Goal: Task Accomplishment & Management: Use online tool/utility

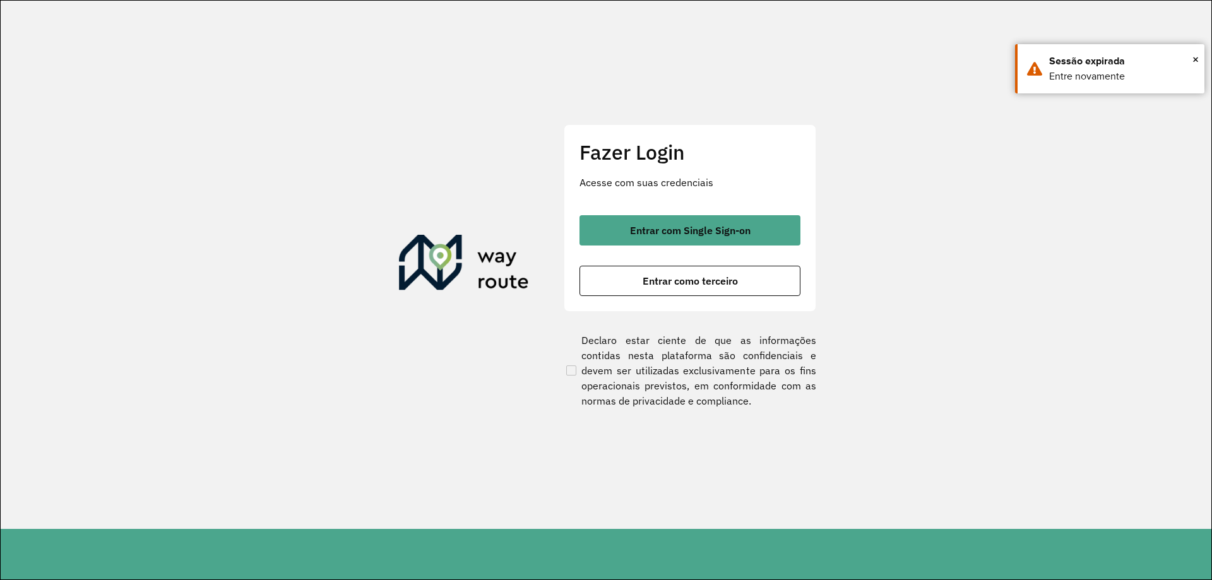
click at [702, 245] on div "Entrar com Single Sign-on Entrar como terceiro" at bounding box center [689, 255] width 221 height 81
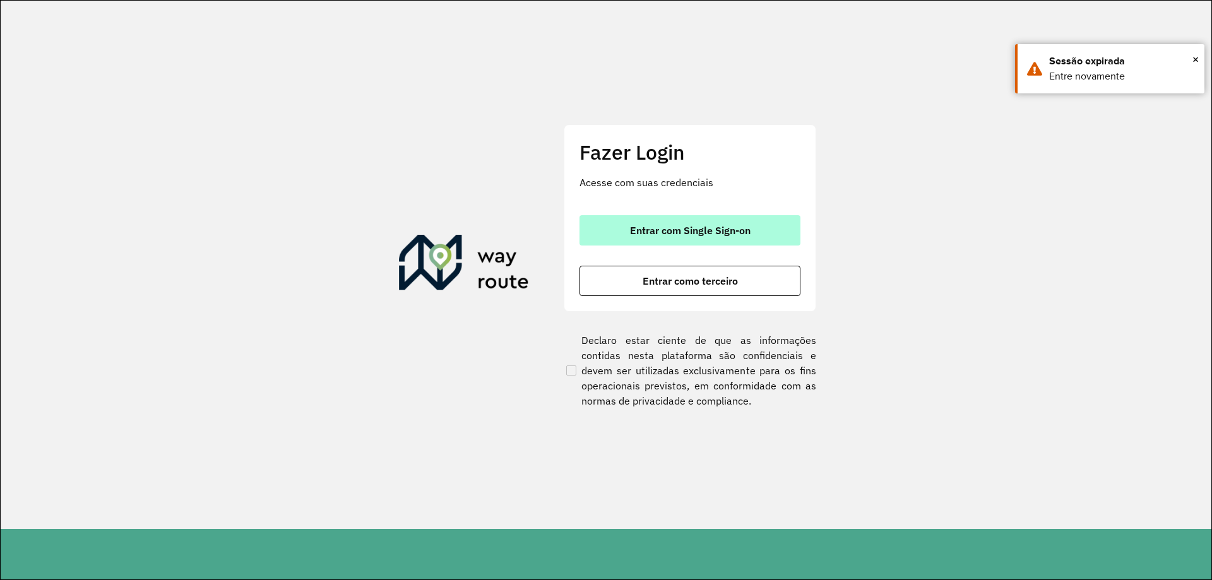
click at [704, 243] on button "Entrar com Single Sign-on" at bounding box center [689, 230] width 221 height 30
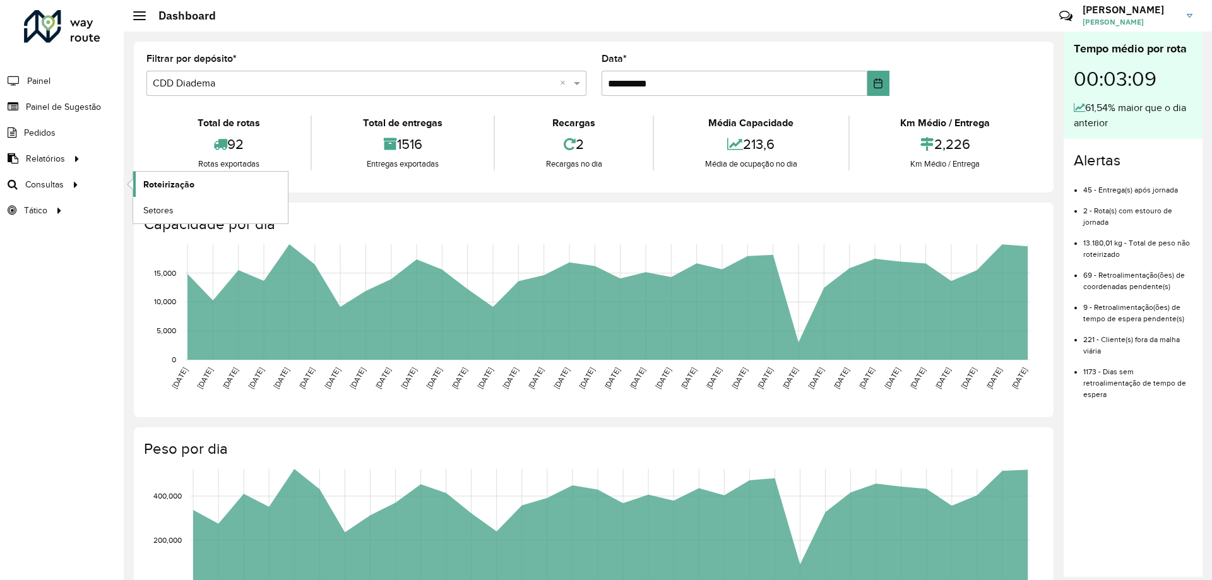
click at [171, 188] on span "Roteirização" at bounding box center [168, 184] width 51 height 13
click at [219, 211] on link "Setores" at bounding box center [210, 210] width 155 height 25
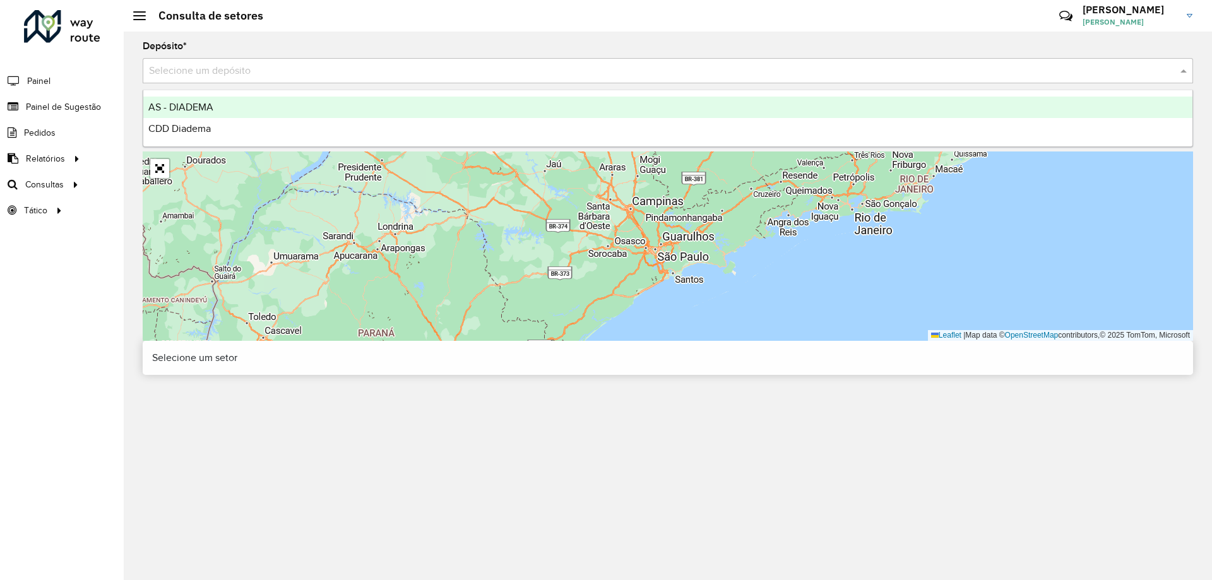
click at [348, 66] on input "text" at bounding box center [655, 71] width 1012 height 15
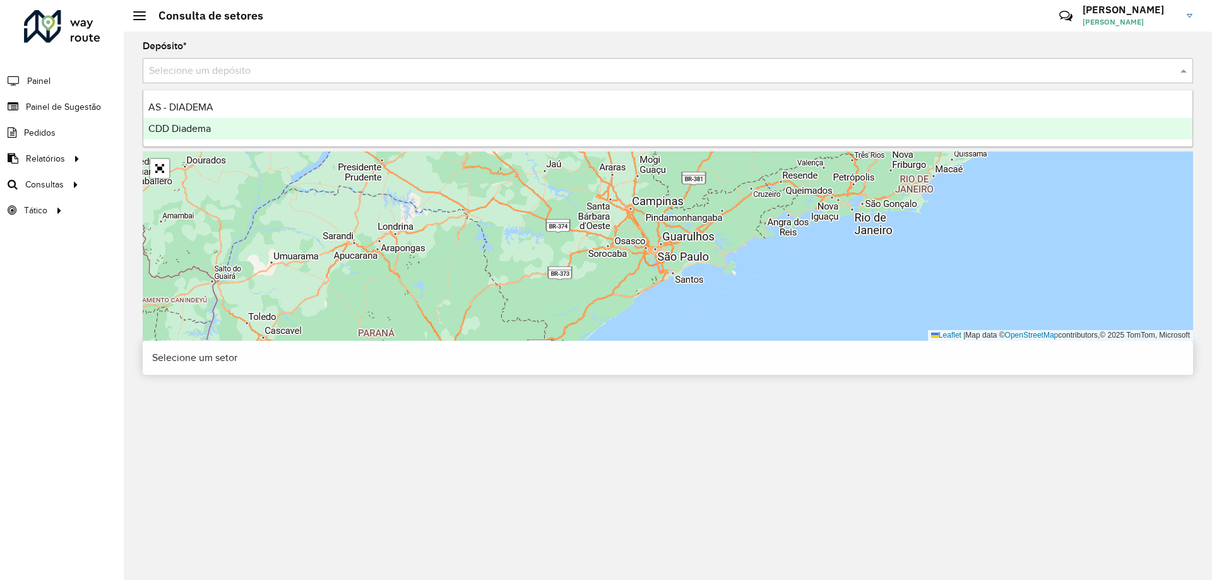
click at [299, 127] on div "CDD Diadema" at bounding box center [667, 128] width 1049 height 21
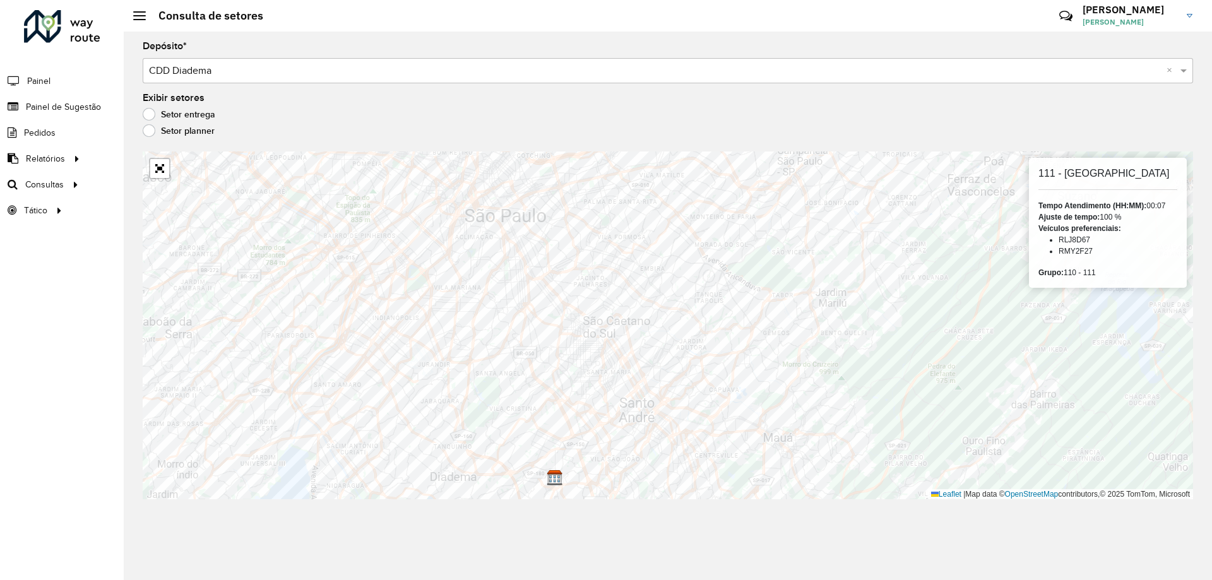
drag, startPoint x: 1103, startPoint y: 220, endPoint x: 1131, endPoint y: 217, distance: 27.9
click at [1131, 217] on div "Ajuste de tempo: 100 %" at bounding box center [1107, 216] width 139 height 11
click at [1084, 237] on li "RLJ8D67" at bounding box center [1117, 239] width 119 height 11
click at [1085, 244] on li "RLJ8D67" at bounding box center [1117, 239] width 119 height 11
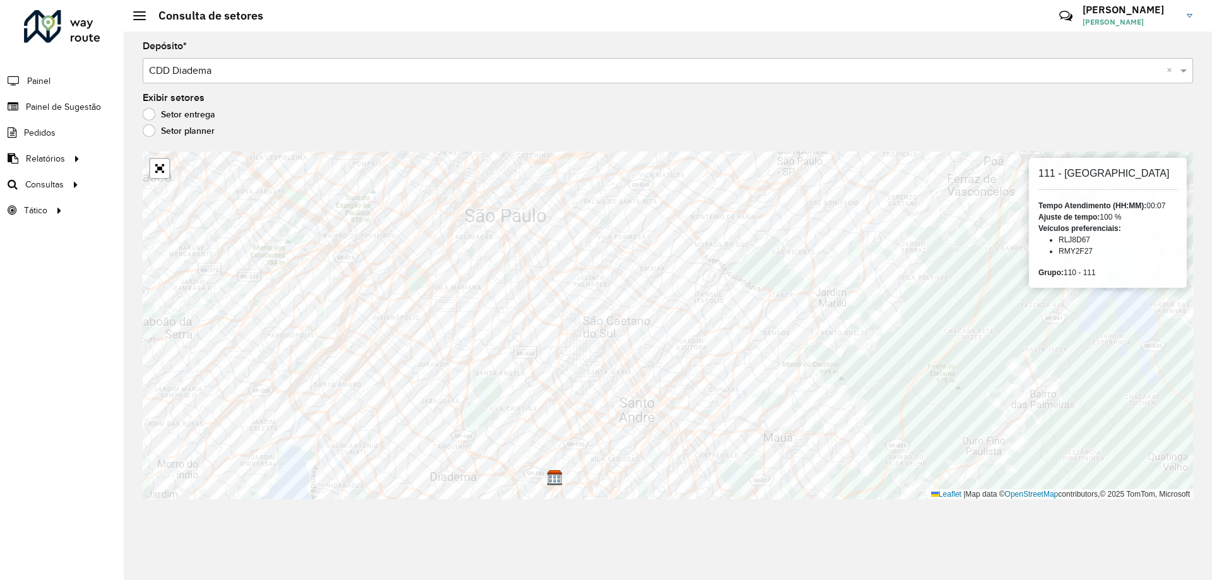
click at [1082, 252] on li "RMY2F27" at bounding box center [1117, 250] width 119 height 11
click at [1121, 258] on div "111 - Parque Capuava Tempo Atendimento (HH:MM): 00:07 Ajuste de tempo: 100 % Ve…" at bounding box center [1108, 223] width 158 height 130
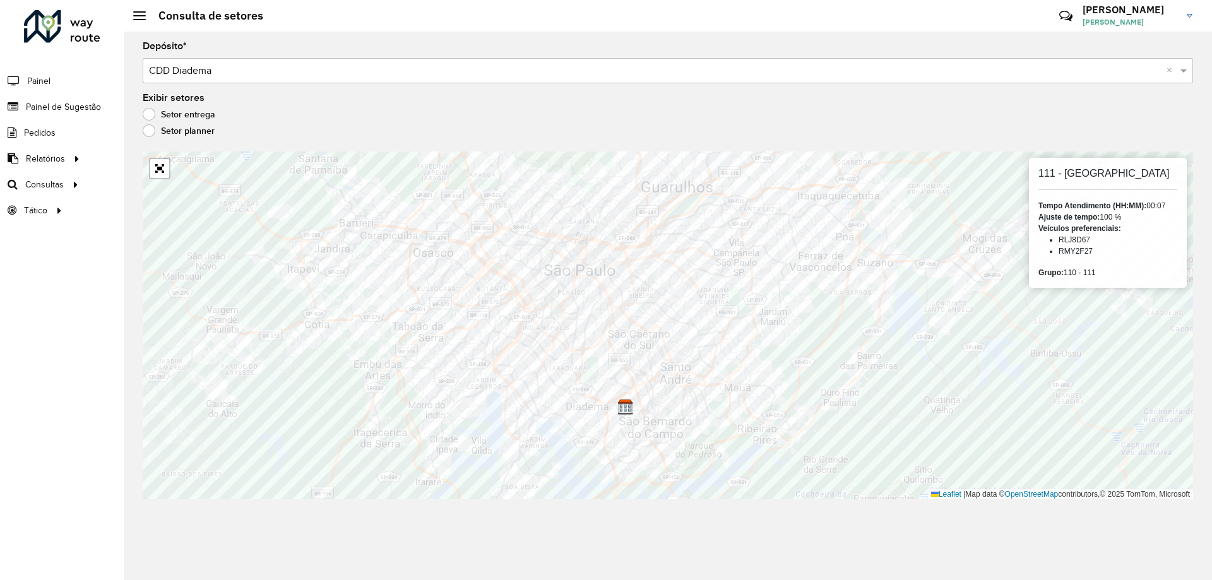
drag, startPoint x: 1036, startPoint y: 221, endPoint x: 1123, endPoint y: 223, distance: 87.1
click at [1123, 223] on div "111 - Parque Capuava Tempo Atendimento (HH:MM): 00:07 Ajuste de tempo: 100 % Ve…" at bounding box center [1108, 223] width 158 height 130
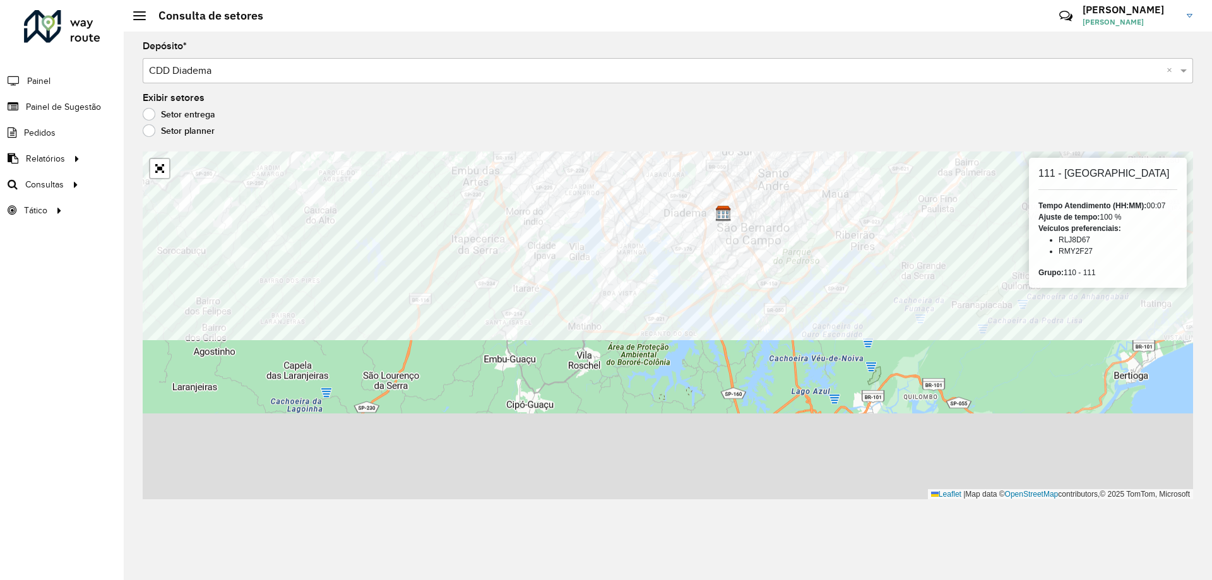
click at [535, 124] on formly-group "Depósito * Selecione um depósito × CDD Diadema × Exibir setores Setor entrega S…" at bounding box center [668, 271] width 1050 height 458
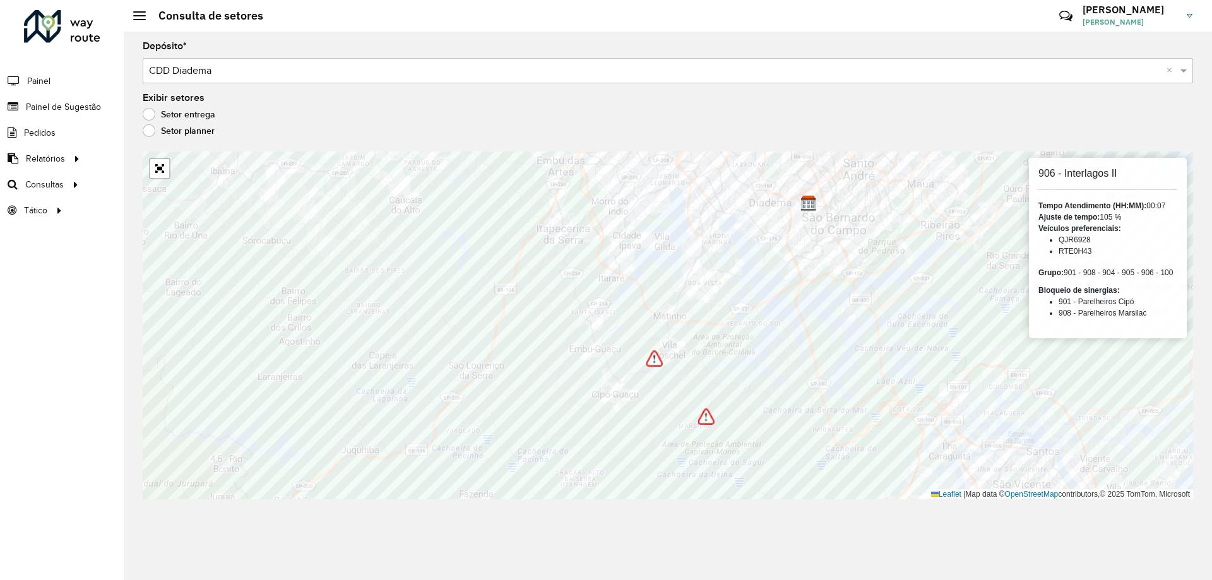
click at [1121, 251] on li "RTE0H43" at bounding box center [1117, 250] width 119 height 11
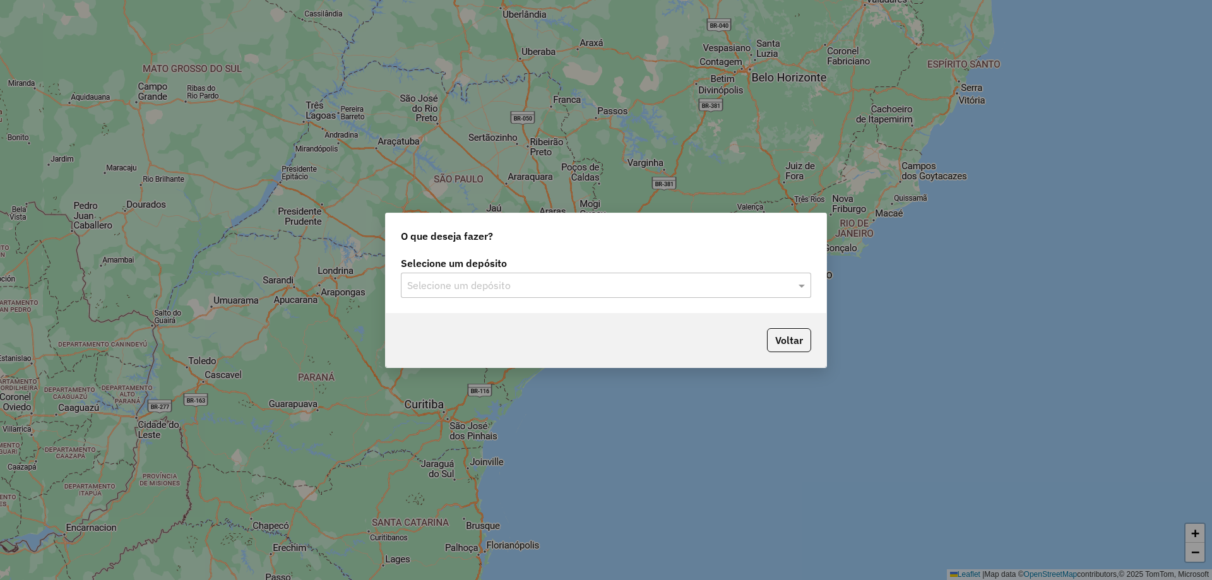
click at [518, 278] on input "text" at bounding box center [593, 285] width 372 height 15
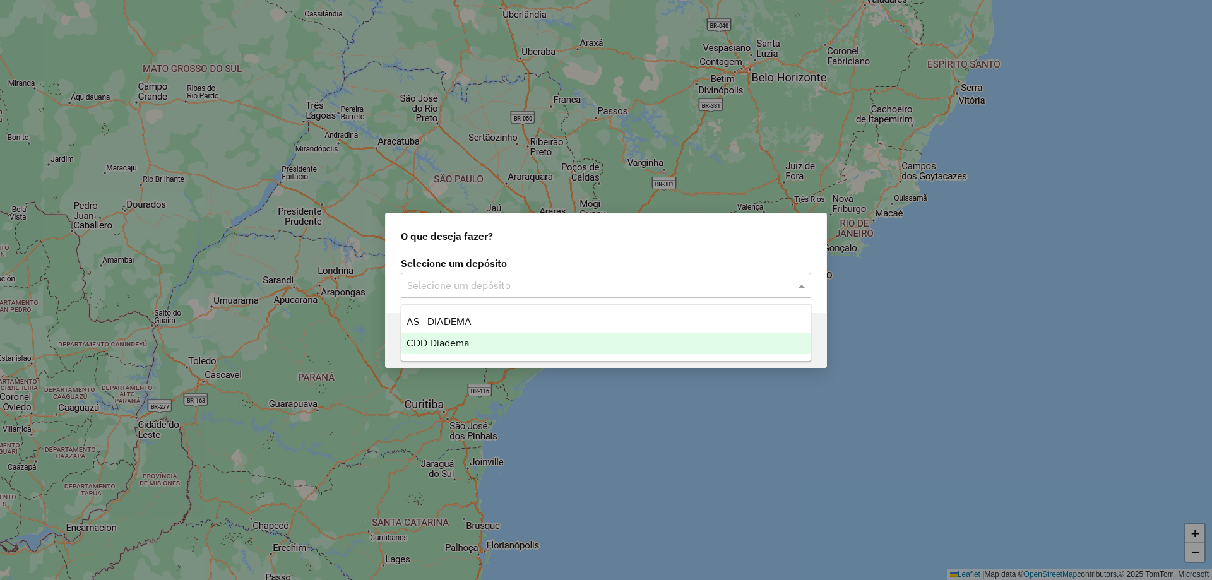
click at [440, 344] on span "CDD Diadema" at bounding box center [437, 343] width 62 height 11
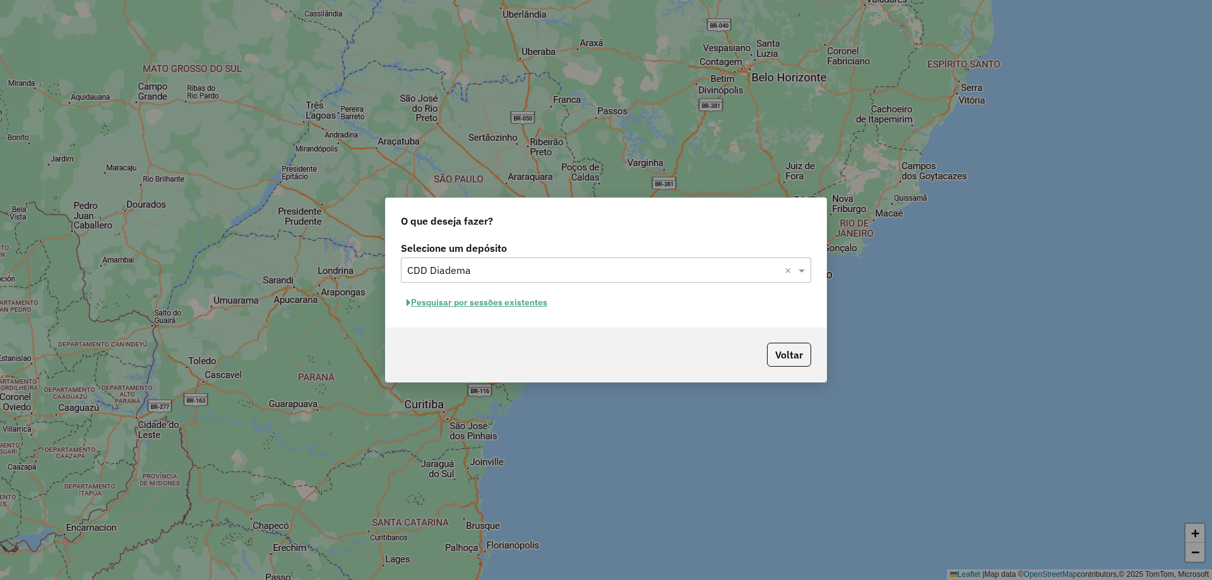
click at [475, 307] on button "Pesquisar por sessões existentes" at bounding box center [477, 303] width 152 height 20
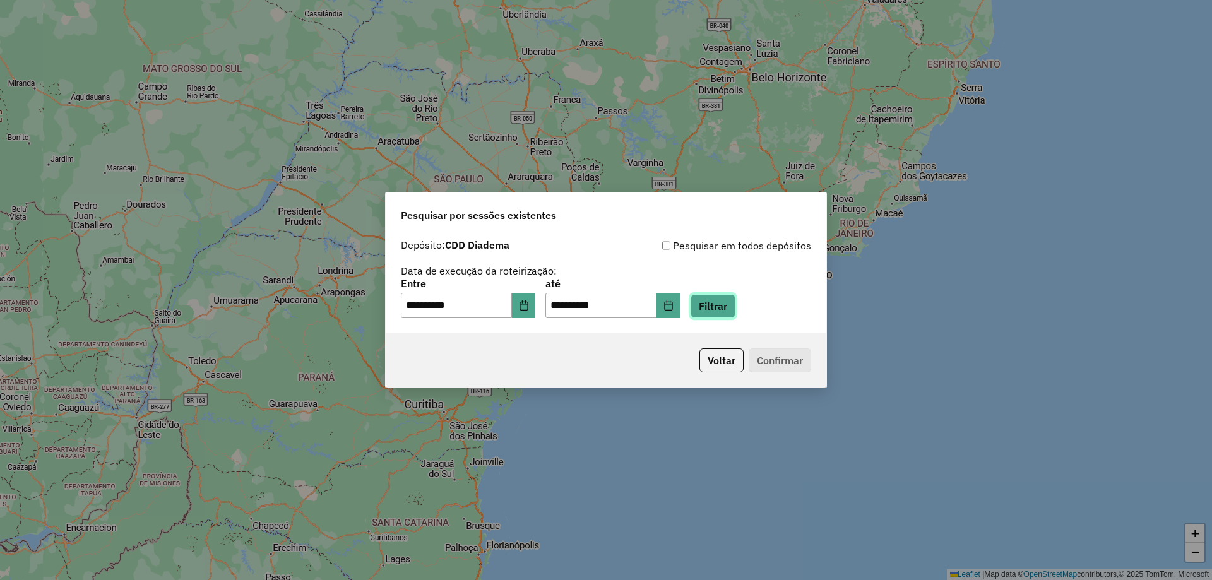
click at [735, 309] on button "Filtrar" at bounding box center [712, 306] width 45 height 24
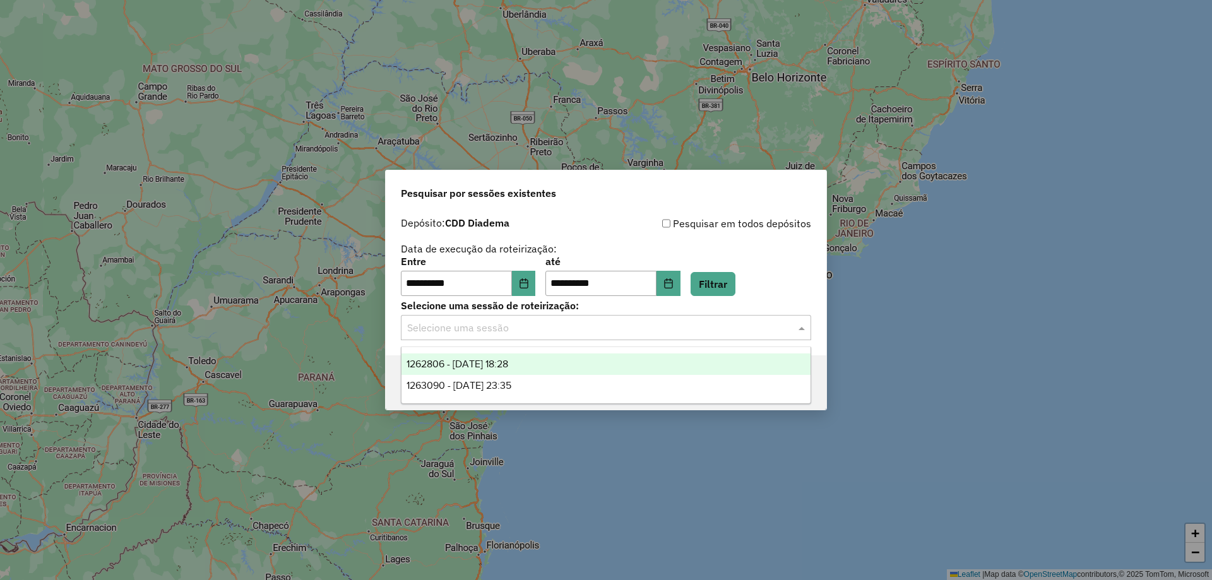
click at [471, 321] on input "text" at bounding box center [593, 328] width 372 height 15
click at [446, 358] on span "1262806 - 10/09/2025 18:28" at bounding box center [457, 363] width 102 height 11
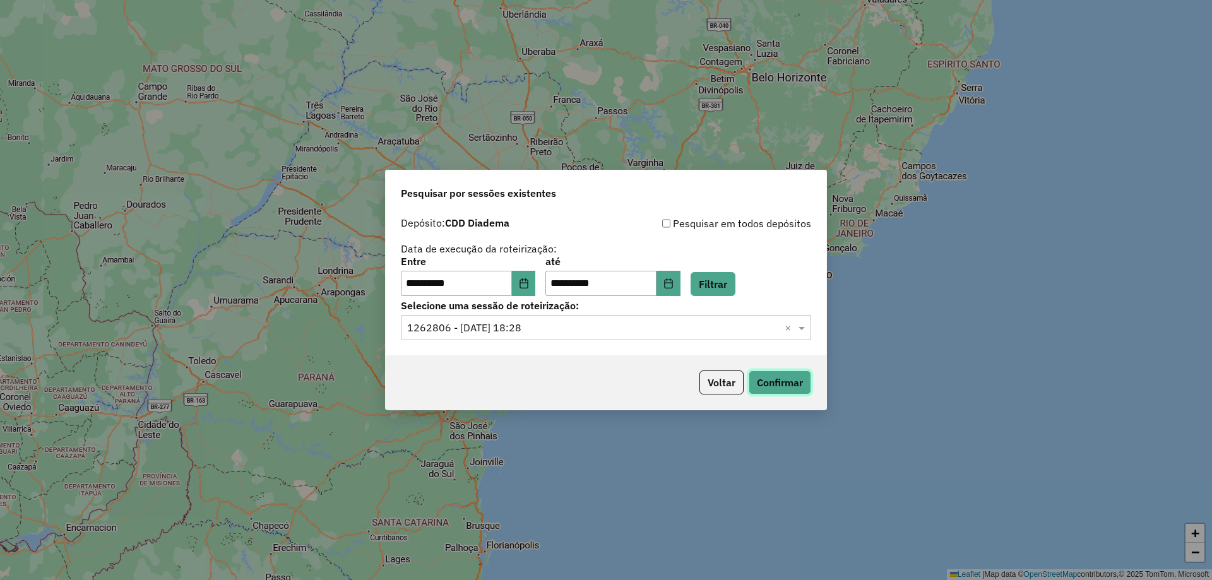
click at [798, 374] on button "Confirmar" at bounding box center [779, 382] width 62 height 24
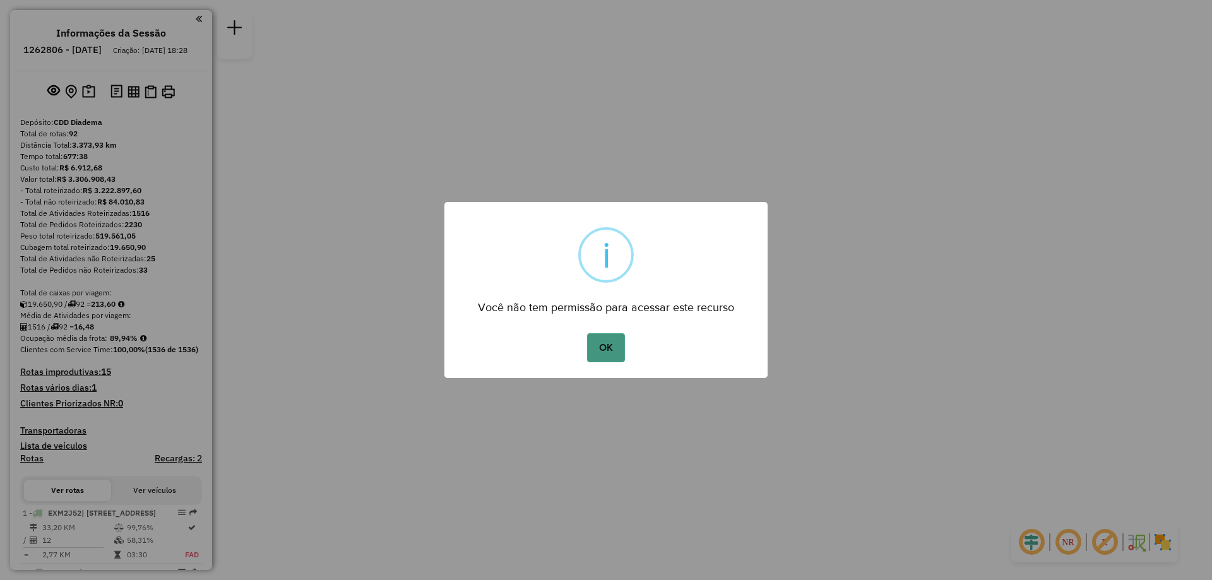
click at [615, 341] on button "OK" at bounding box center [605, 347] width 37 height 29
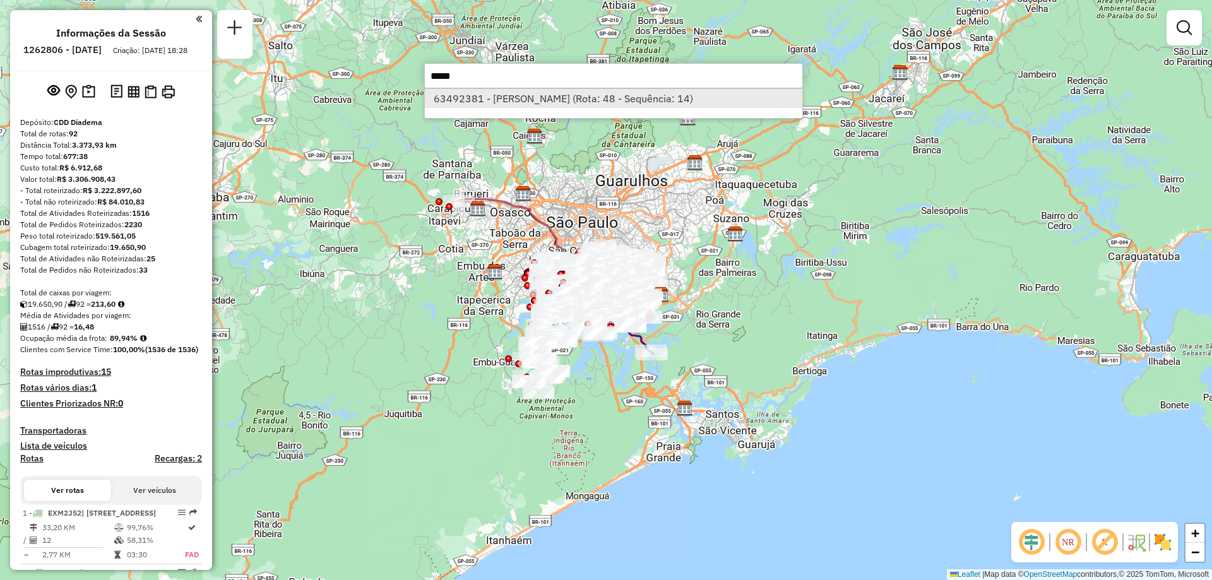
type input "*****"
click at [592, 102] on li "63492381 - FELIPE MONTEIRO DE MOURA (Rota: 48 - Sequência: 14)" at bounding box center [613, 98] width 377 height 19
select select "**********"
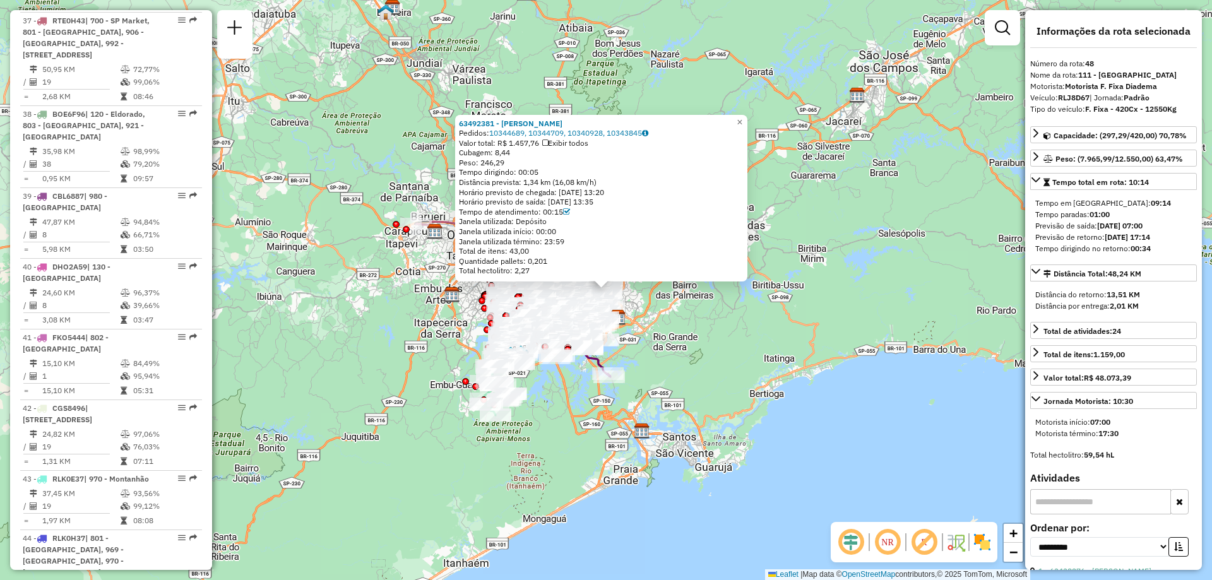
scroll to position [4183, 0]
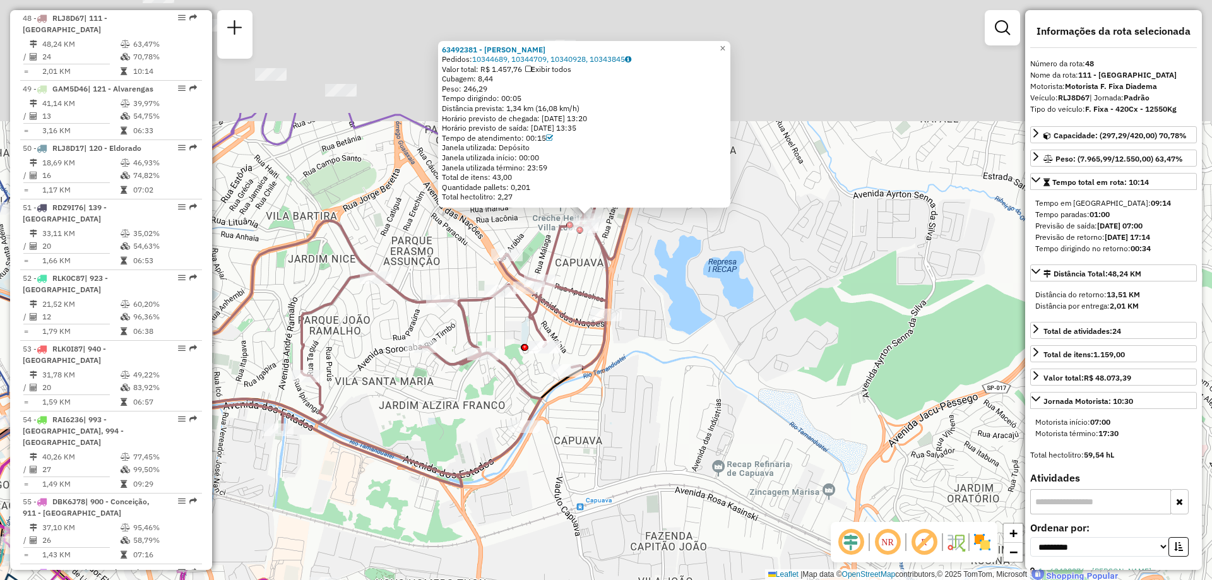
drag, startPoint x: 607, startPoint y: 95, endPoint x: 588, endPoint y: 247, distance: 153.3
click at [608, 267] on icon at bounding box center [394, 300] width 492 height 371
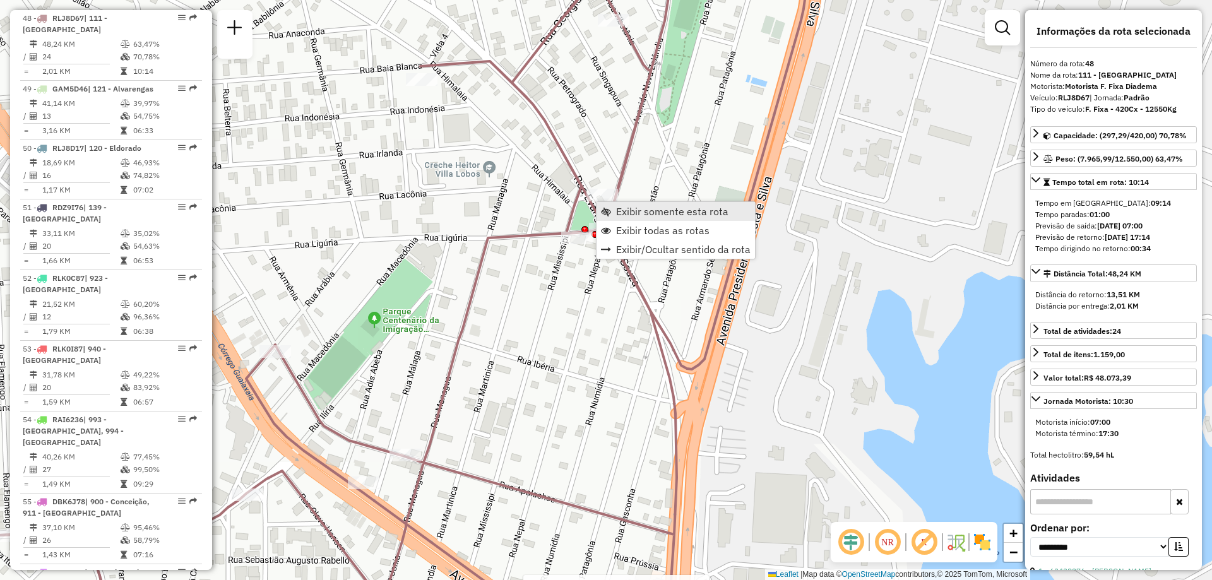
click at [625, 208] on span "Exibir somente esta rota" at bounding box center [672, 211] width 112 height 10
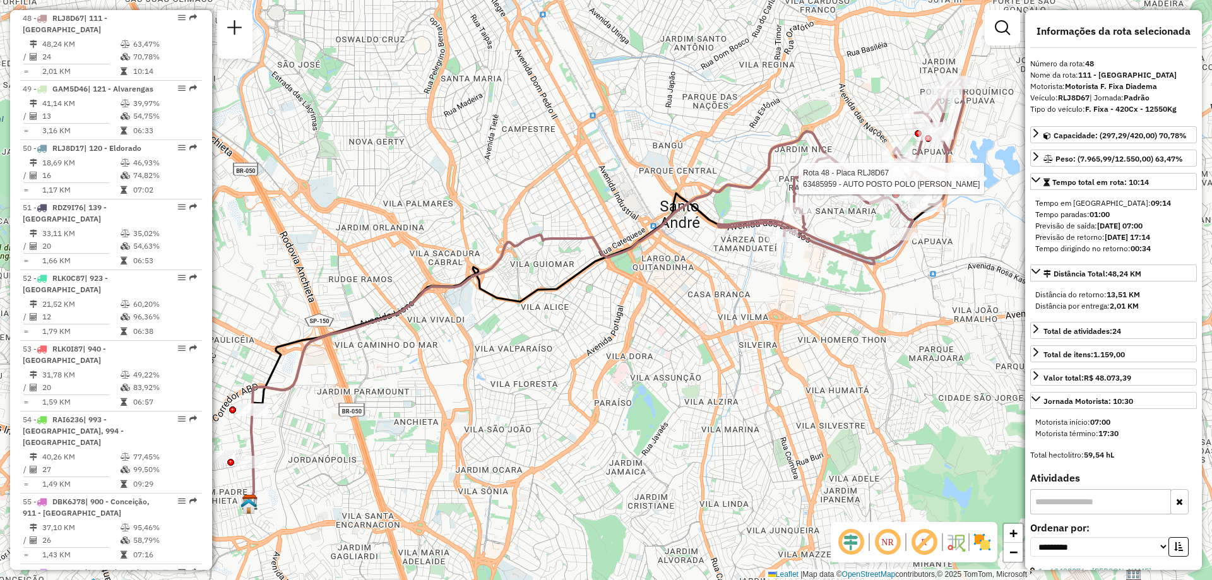
click at [1150, 201] on strong "09:14" at bounding box center [1160, 202] width 20 height 9
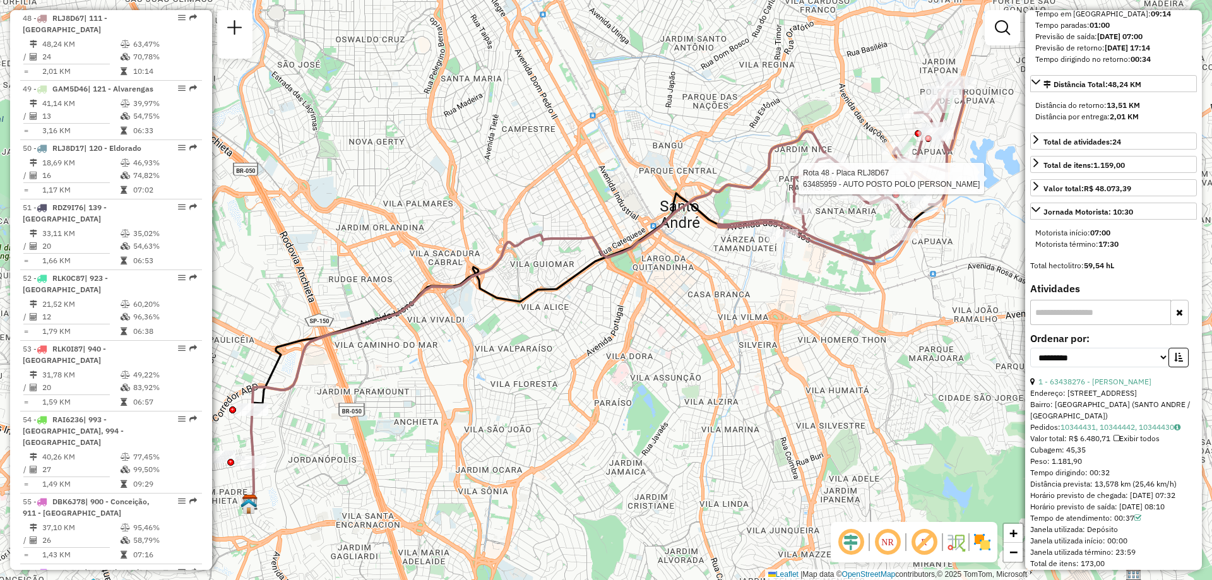
scroll to position [252, 0]
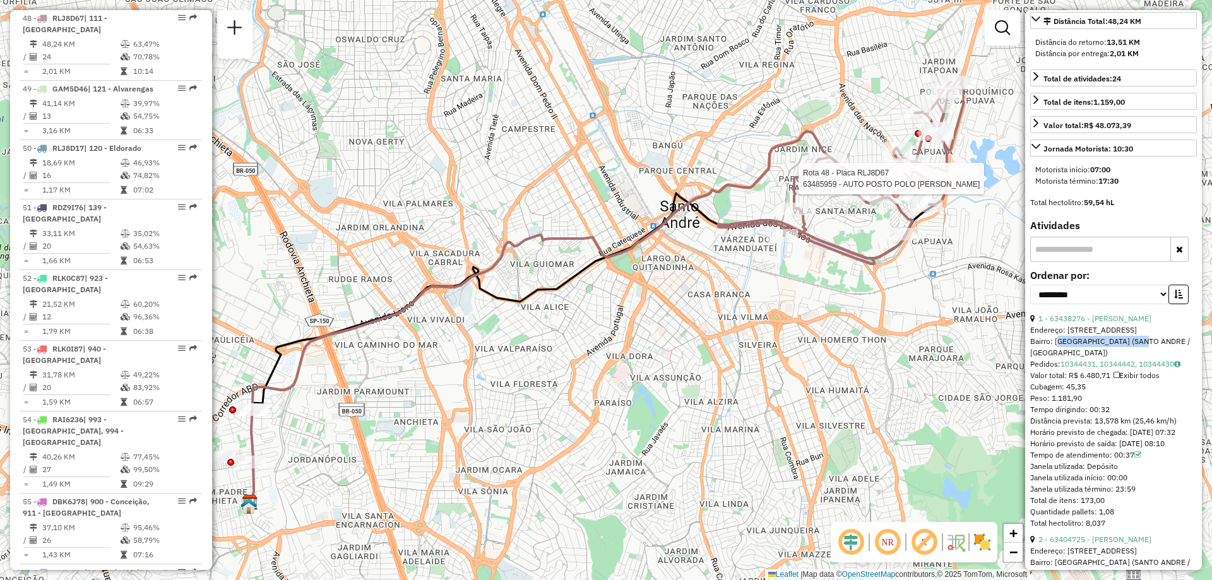
drag, startPoint x: 1056, startPoint y: 340, endPoint x: 1143, endPoint y: 346, distance: 86.7
click at [1143, 346] on div "Bairro: JARDIM ALZIRA FRANCO (SANTO ANDRE / SP)" at bounding box center [1113, 347] width 167 height 23
copy div "JARDIM ALZIRA FRANCO"
click at [1117, 276] on label "Ordenar por:" at bounding box center [1113, 275] width 167 height 15
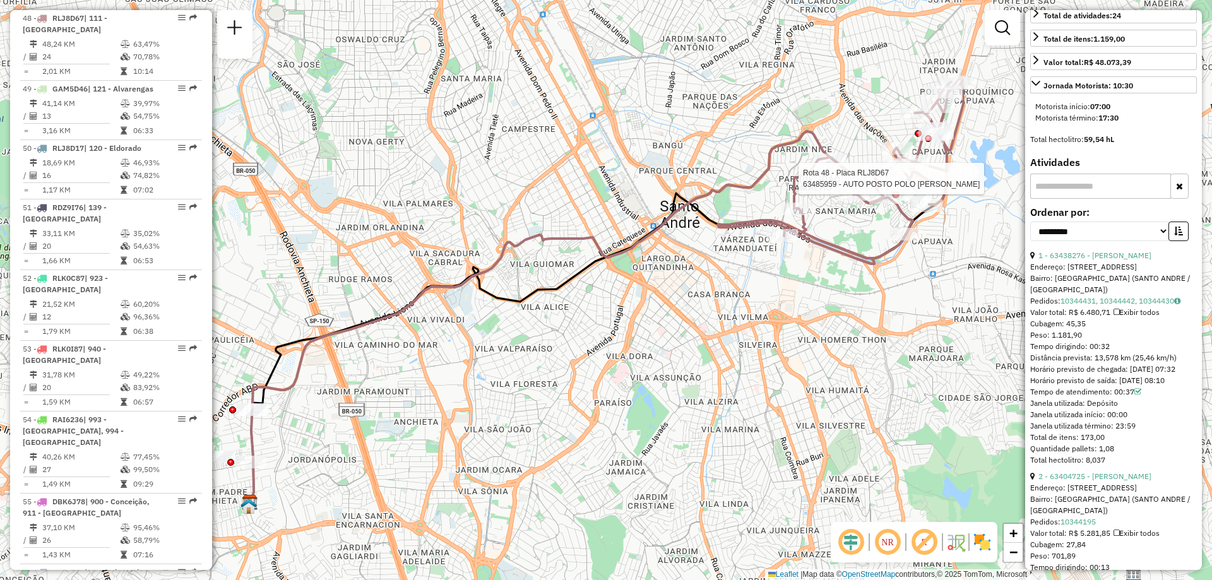
drag, startPoint x: 1090, startPoint y: 342, endPoint x: 1109, endPoint y: 345, distance: 19.8
click at [1109, 345] on div "Tempo dirigindo: 00:32" at bounding box center [1113, 346] width 167 height 11
click at [1103, 343] on div "Tempo dirigindo: 00:32" at bounding box center [1113, 346] width 167 height 11
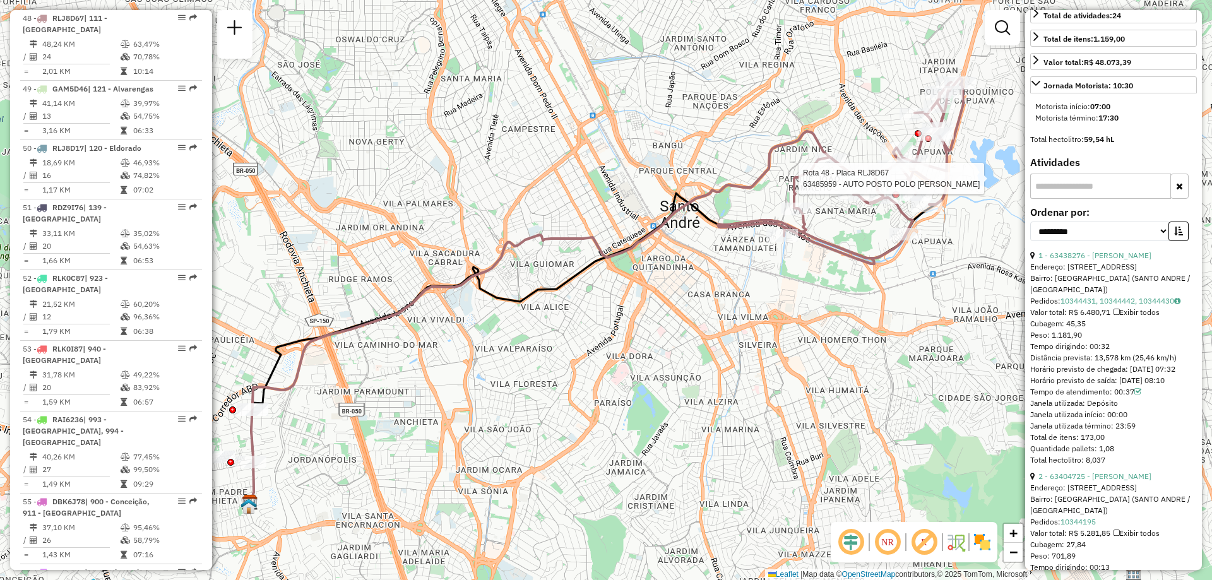
click at [1095, 346] on div "Tempo dirigindo: 00:32" at bounding box center [1113, 346] width 167 height 11
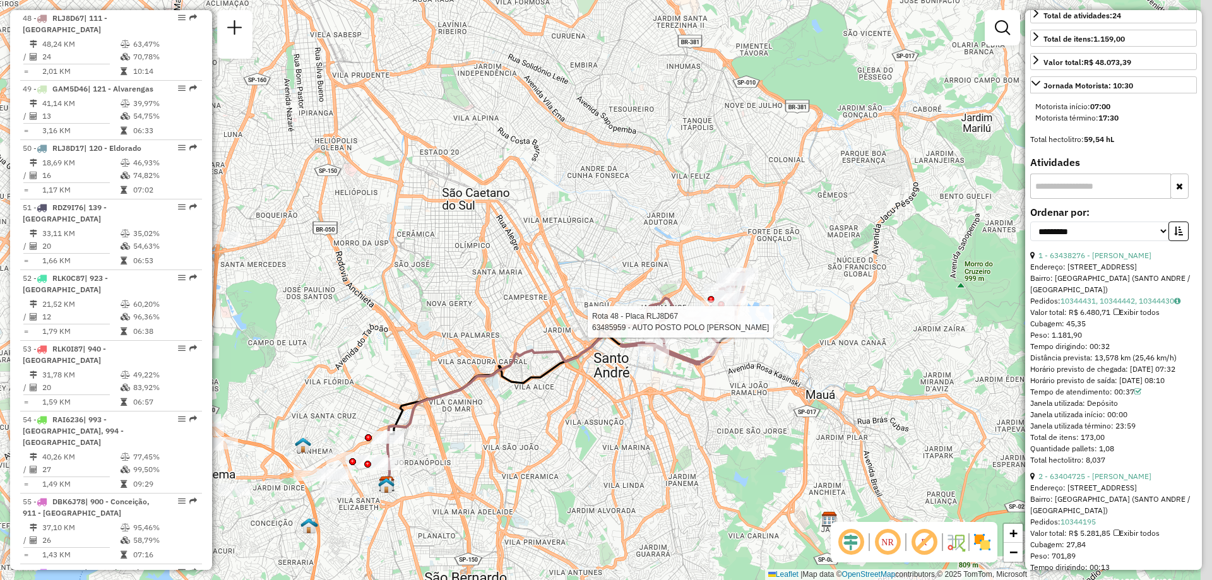
drag, startPoint x: 795, startPoint y: 302, endPoint x: 768, endPoint y: 394, distance: 95.9
click at [768, 394] on div "Rota 48 - Placa RLJ8D67 63485959 - AUTO POSTO POLO PETR Janela de atendimento G…" at bounding box center [606, 290] width 1212 height 580
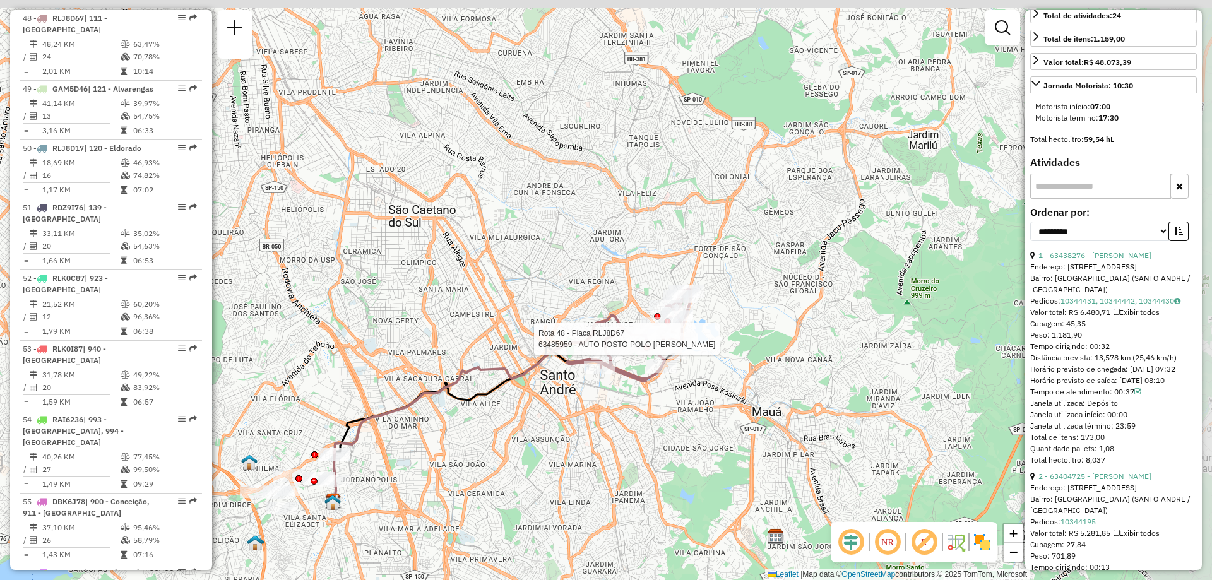
drag, startPoint x: 783, startPoint y: 316, endPoint x: 697, endPoint y: 386, distance: 110.8
click at [697, 386] on div "Rota 48 - Placa RLJ8D67 63485959 - AUTO POSTO POLO PETR Janela de atendimento G…" at bounding box center [606, 290] width 1212 height 580
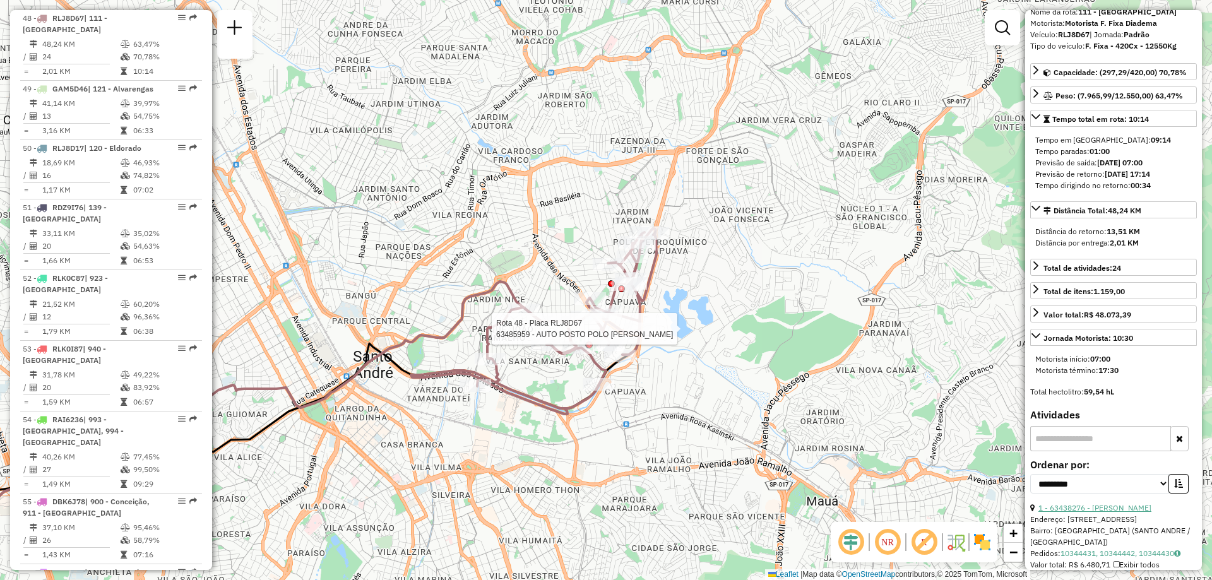
scroll to position [0, 0]
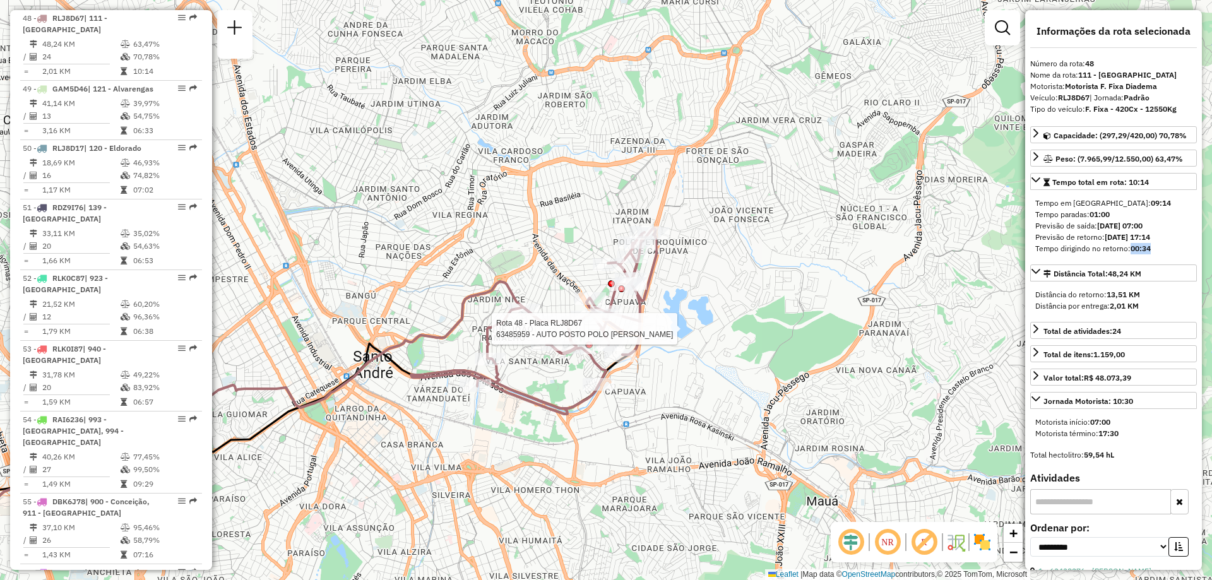
drag, startPoint x: 1128, startPoint y: 249, endPoint x: 1150, endPoint y: 254, distance: 22.5
click at [1150, 254] on div "Tempo dirigindo no retorno: 00:34" at bounding box center [1113, 248] width 157 height 11
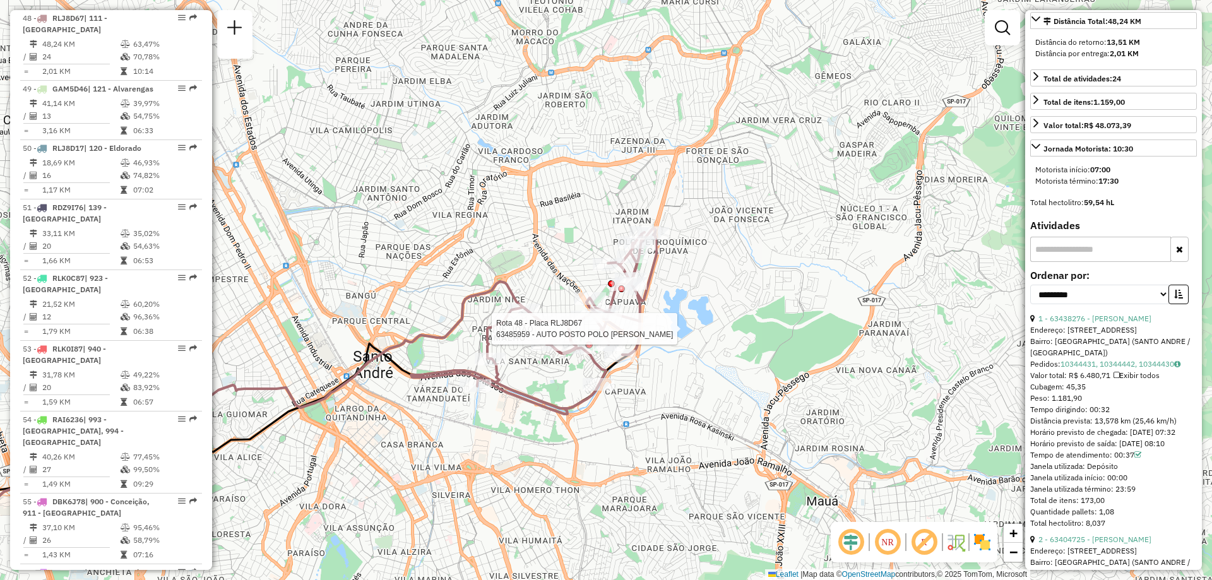
scroll to position [316, 0]
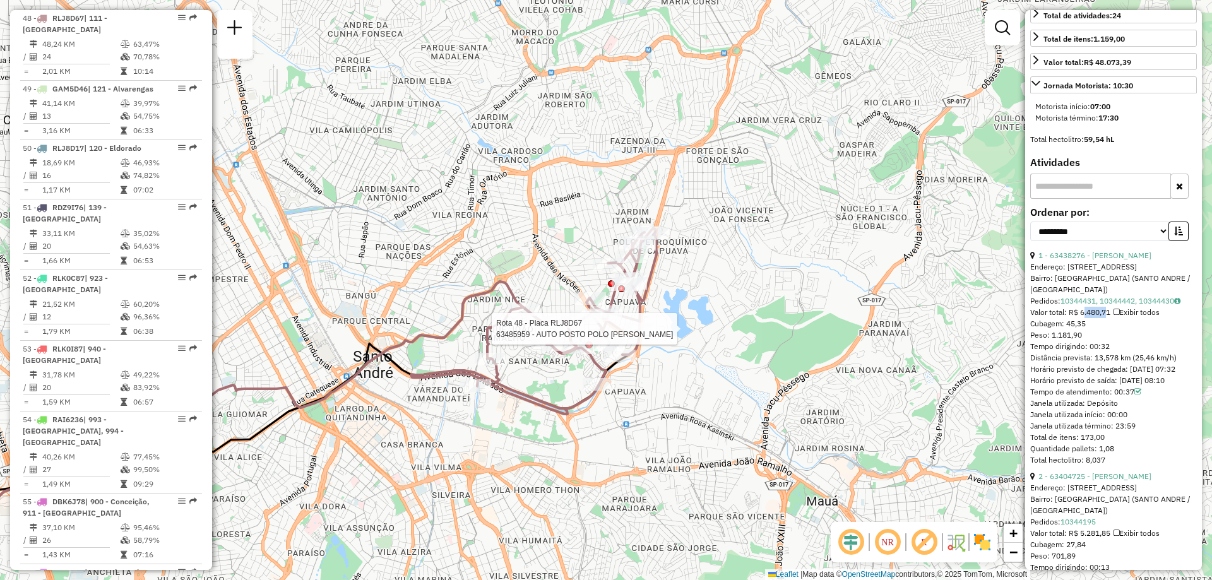
drag, startPoint x: 1080, startPoint y: 308, endPoint x: 1103, endPoint y: 313, distance: 23.9
click at [1103, 313] on div "Valor total: R$ 6.480,71 Exibir todos" at bounding box center [1113, 312] width 167 height 11
drag, startPoint x: 1029, startPoint y: 346, endPoint x: 1102, endPoint y: 347, distance: 72.6
click at [1102, 347] on div "**********" at bounding box center [1113, 290] width 177 height 560
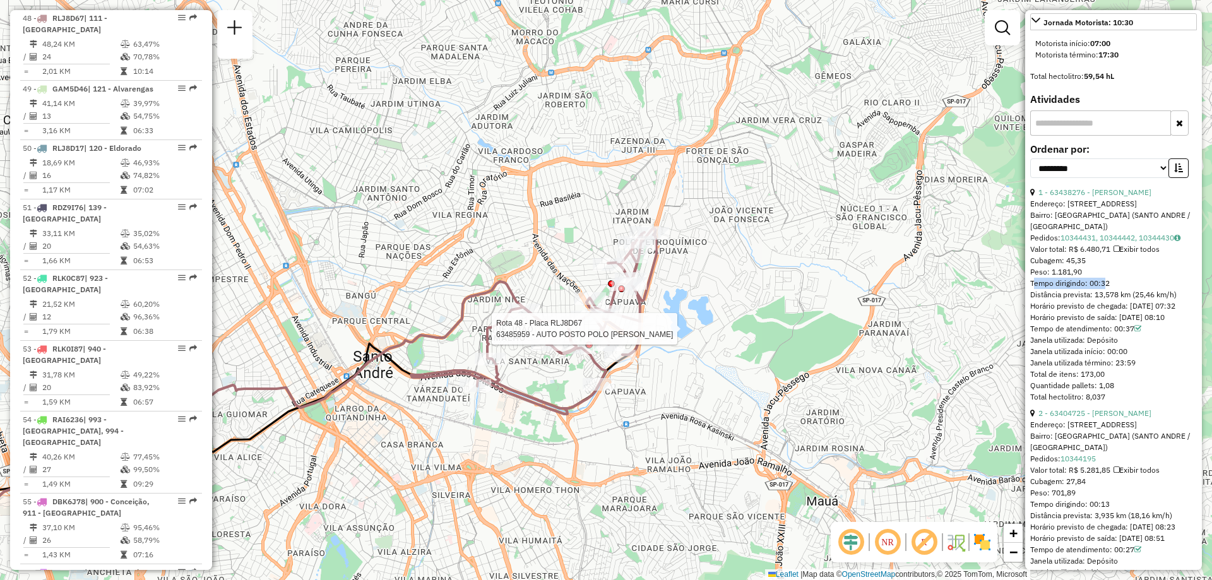
drag, startPoint x: 1032, startPoint y: 342, endPoint x: 1150, endPoint y: 347, distance: 117.5
click at [1150, 347] on div "1 - 63438276 - JOSIEL MIGUEL DE FRA Endereço: R VIA LOCAL 1 187 Bairro: JARDIM …" at bounding box center [1113, 295] width 167 height 216
click at [1129, 346] on div "Janela utilizada: Depósito" at bounding box center [1113, 339] width 167 height 11
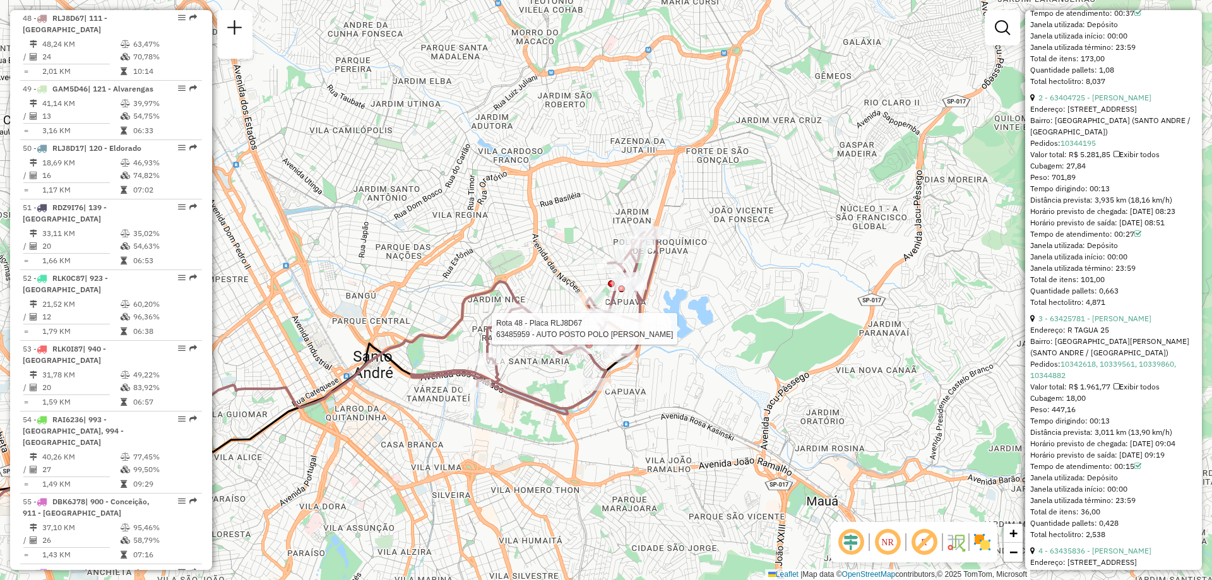
scroll to position [757, 0]
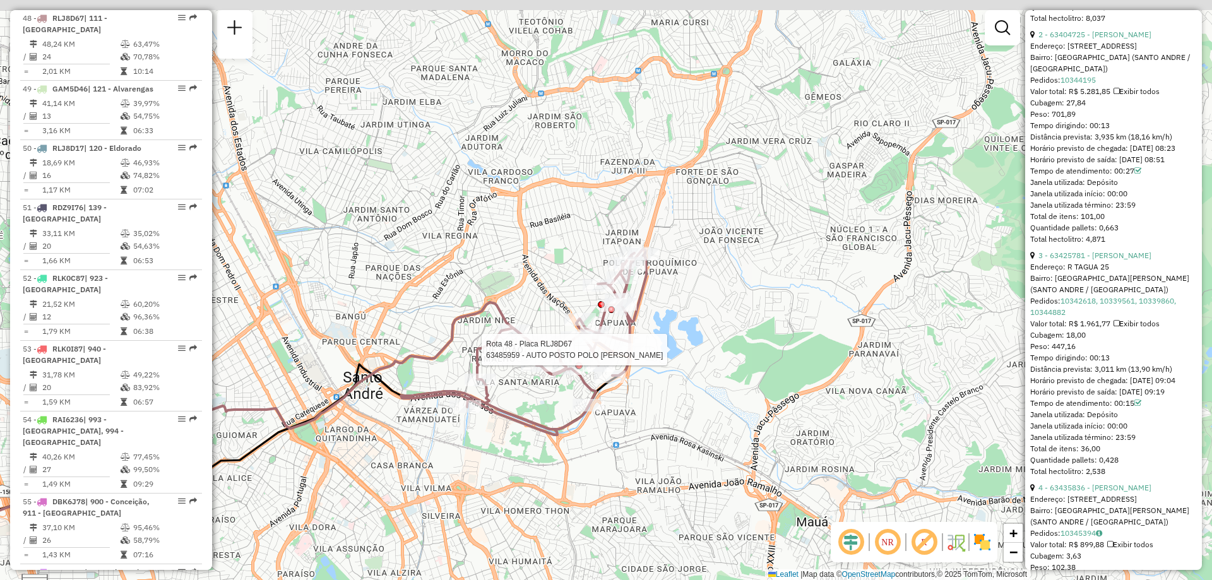
drag, startPoint x: 396, startPoint y: 410, endPoint x: 386, endPoint y: 431, distance: 23.1
click at [386, 431] on div "Rota 48 - Placa RLJ8D67 63485959 - AUTO POSTO POLO PETR Janela de atendimento G…" at bounding box center [606, 290] width 1212 height 580
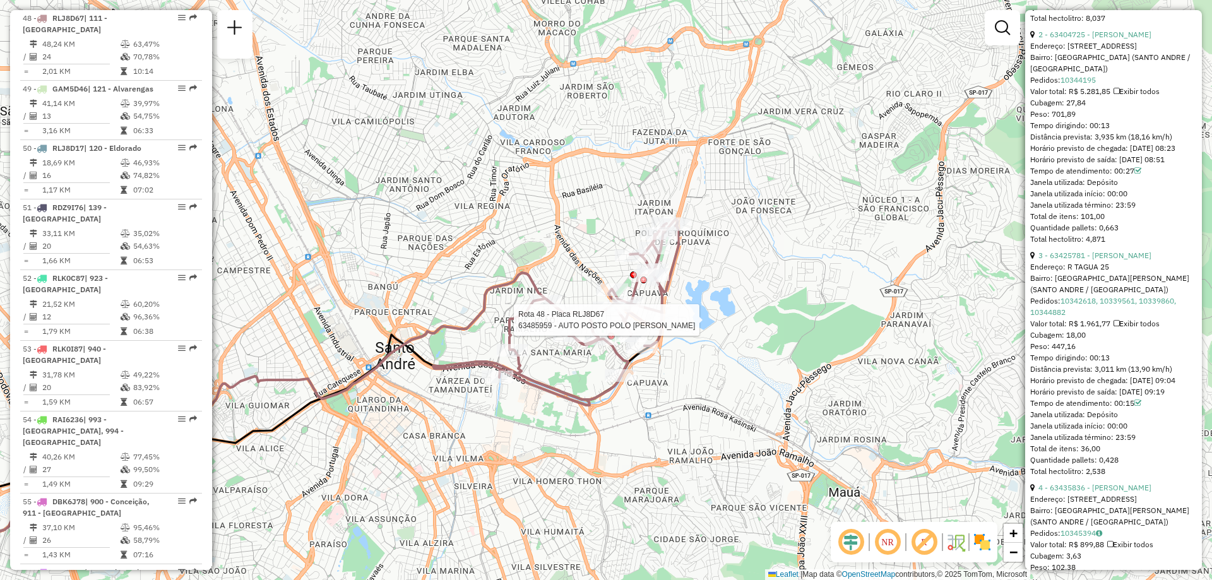
click at [611, 447] on div "Rota 48 - Placa RLJ8D67 63485959 - AUTO POSTO POLO PETR Janela de atendimento G…" at bounding box center [606, 290] width 1212 height 580
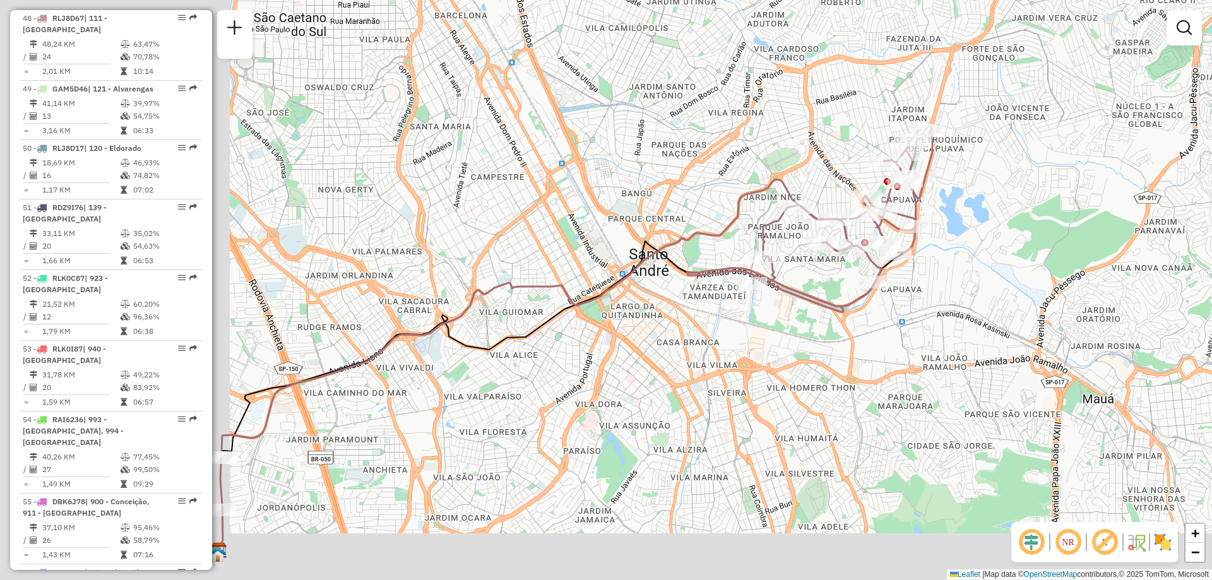
drag, startPoint x: 798, startPoint y: 367, endPoint x: 1080, endPoint y: 254, distance: 304.7
click at [1080, 254] on div "Janela de atendimento Grade de atendimento Capacidade Transportadoras Veículos …" at bounding box center [606, 290] width 1212 height 580
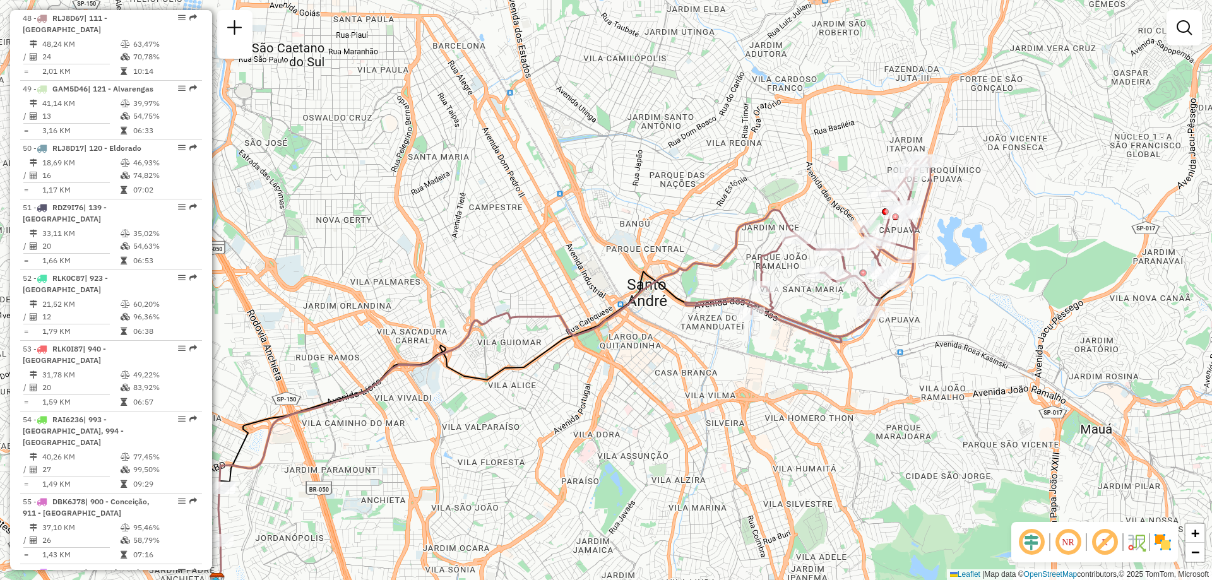
drag, startPoint x: 705, startPoint y: 384, endPoint x: 652, endPoint y: 466, distance: 97.7
click at [652, 466] on div "Janela de atendimento Grade de atendimento Capacidade Transportadoras Veículos …" at bounding box center [606, 290] width 1212 height 580
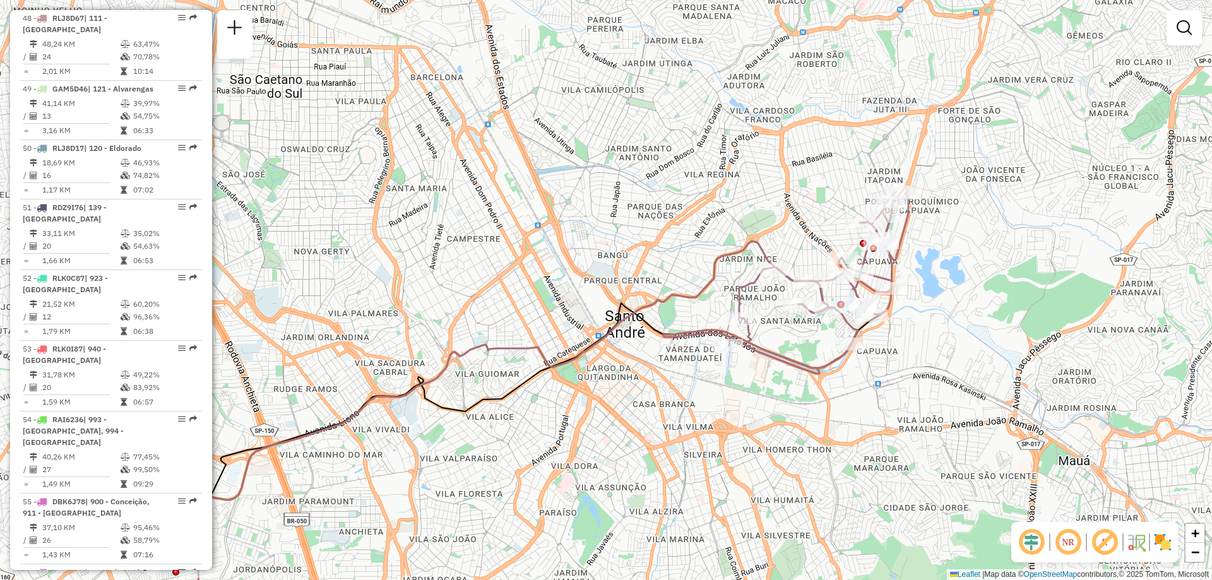
click at [668, 160] on div "Janela de atendimento Grade de atendimento Capacidade Transportadoras Veículos …" at bounding box center [606, 290] width 1212 height 580
